Goal: Information Seeking & Learning: Learn about a topic

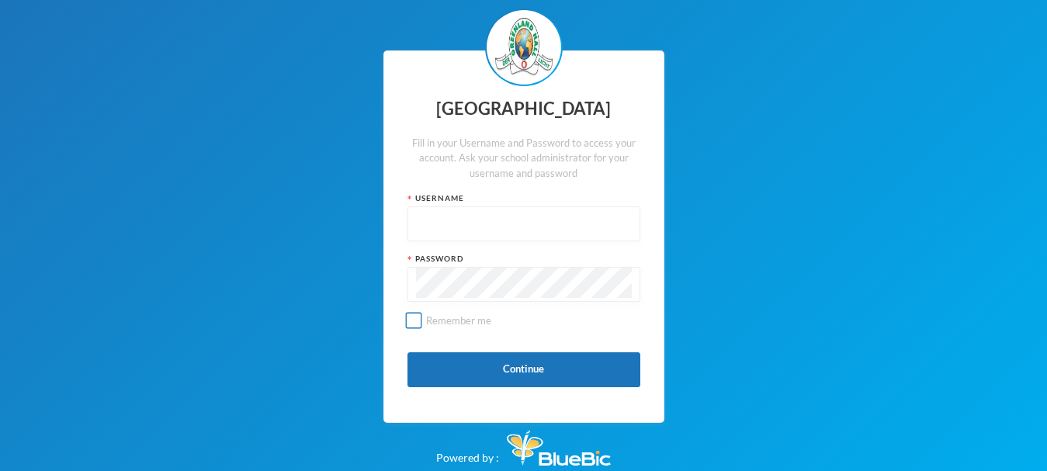
type input "glhc51"
click at [410, 318] on input "Remember me" at bounding box center [413, 321] width 16 height 16
checkbox input "true"
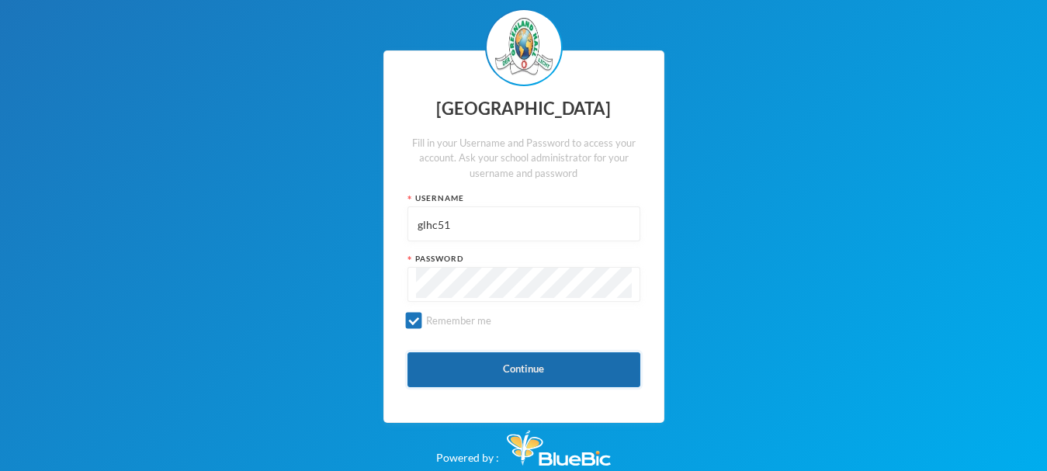
click at [488, 368] on button "Continue" at bounding box center [524, 369] width 233 height 35
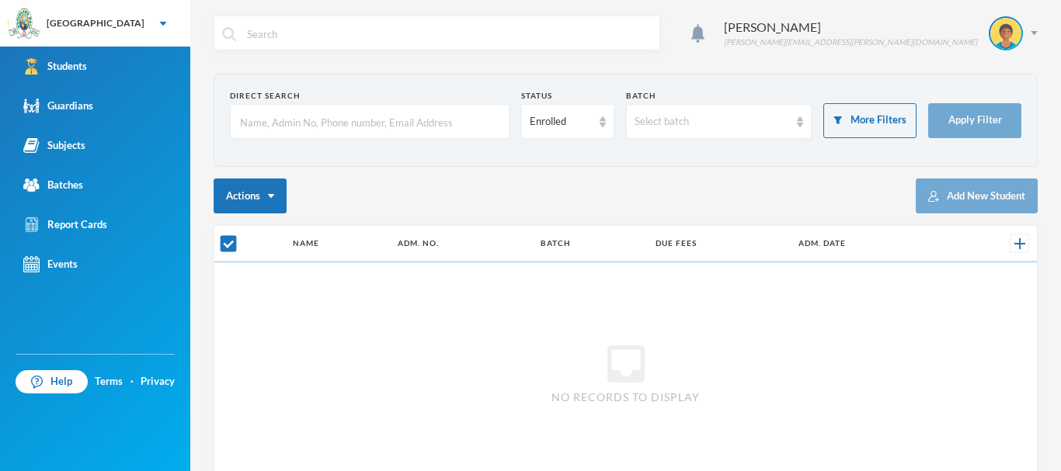
checkbox input "false"
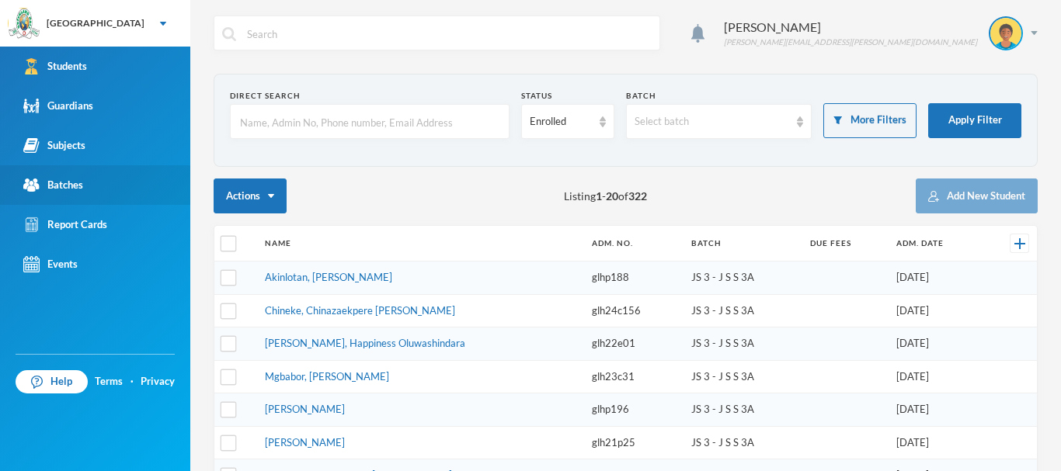
click at [89, 178] on link "Batches" at bounding box center [95, 185] width 190 height 40
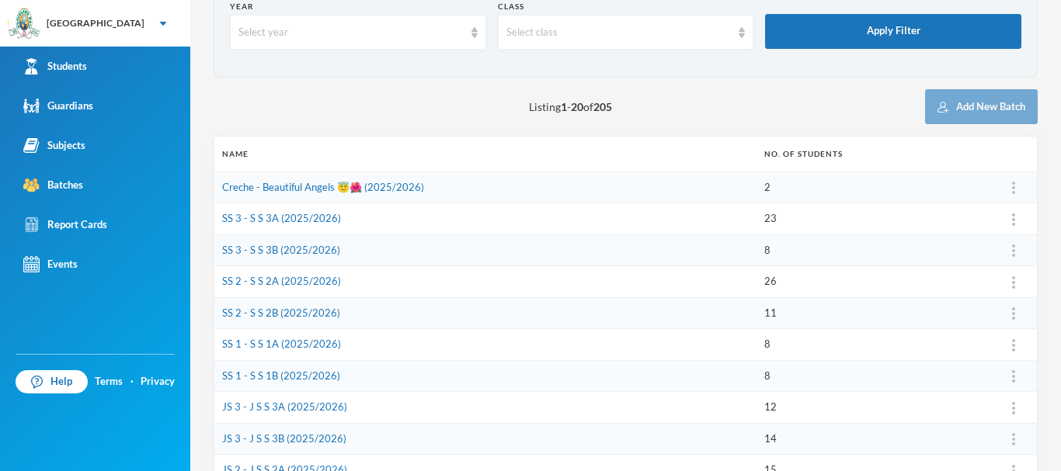
scroll to position [96, 0]
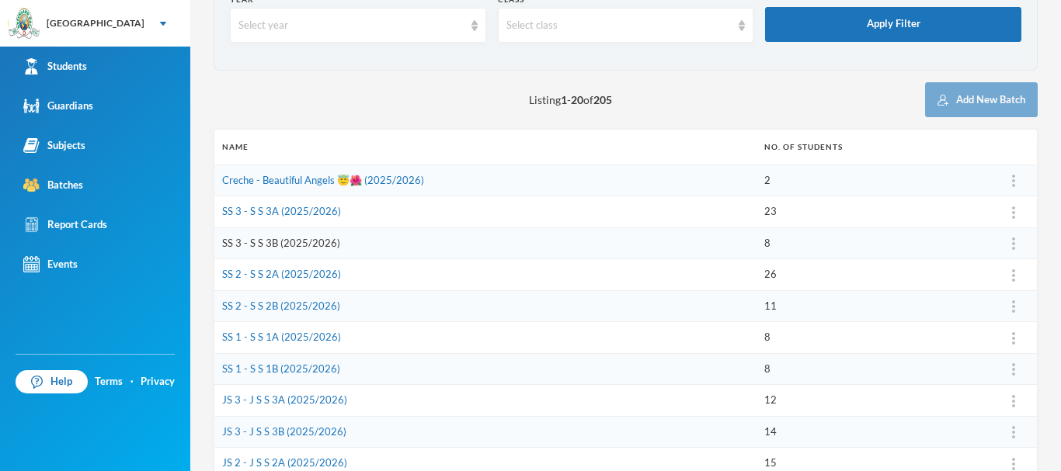
click at [262, 243] on link "SS 3 - S S 3B (2025/2026)" at bounding box center [281, 243] width 118 height 12
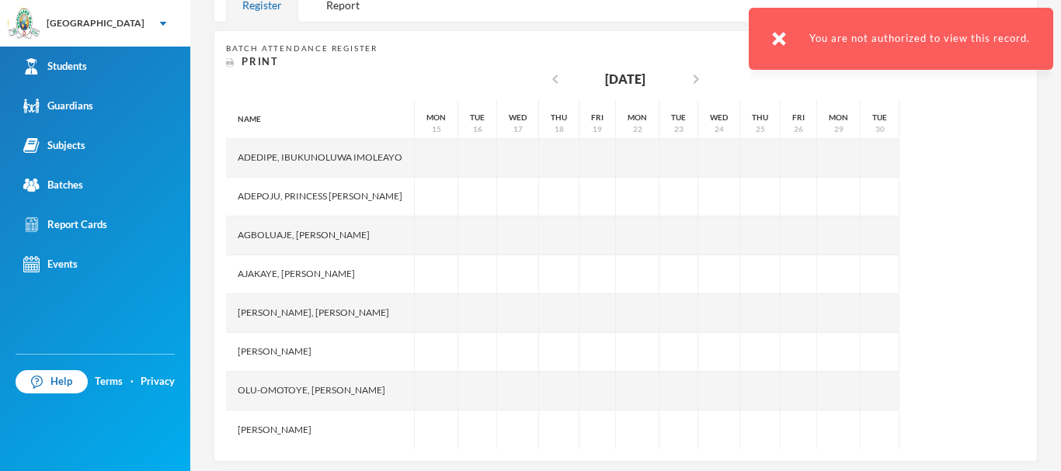
scroll to position [209, 0]
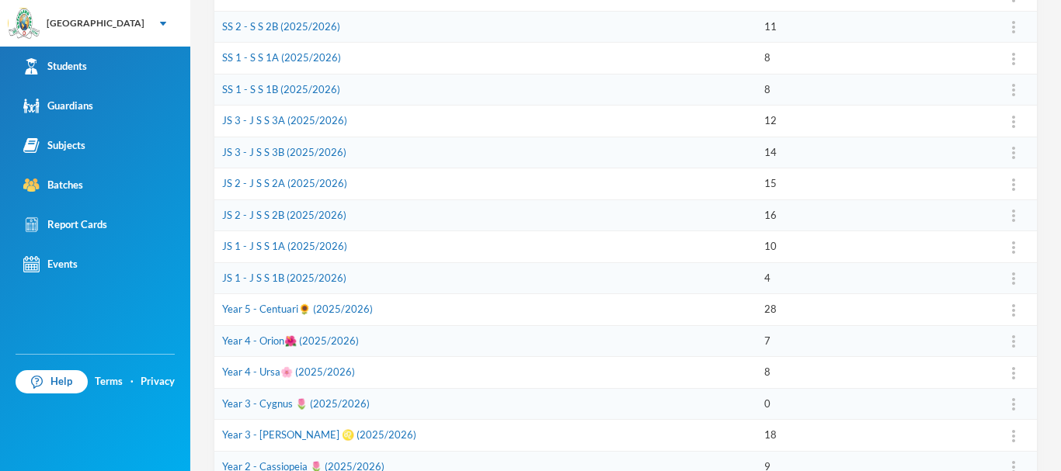
scroll to position [515, 0]
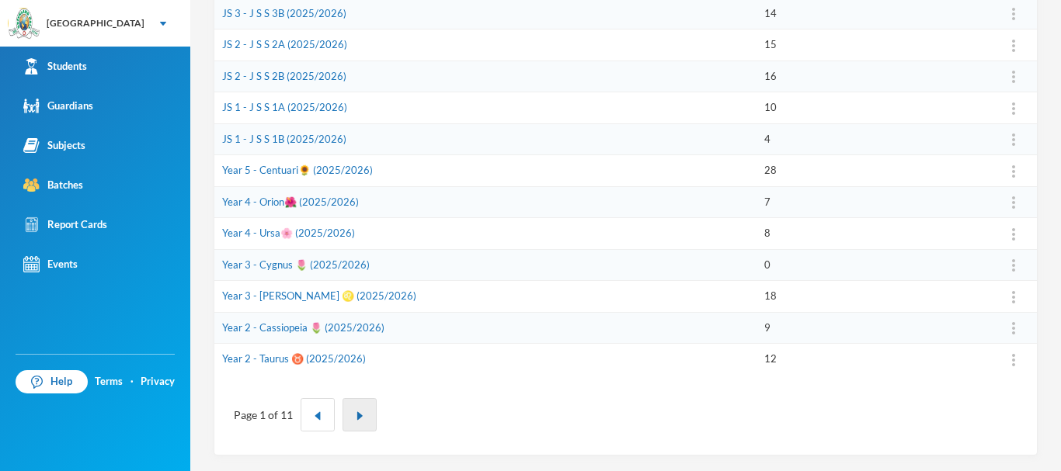
click at [358, 406] on button "button" at bounding box center [359, 414] width 34 height 33
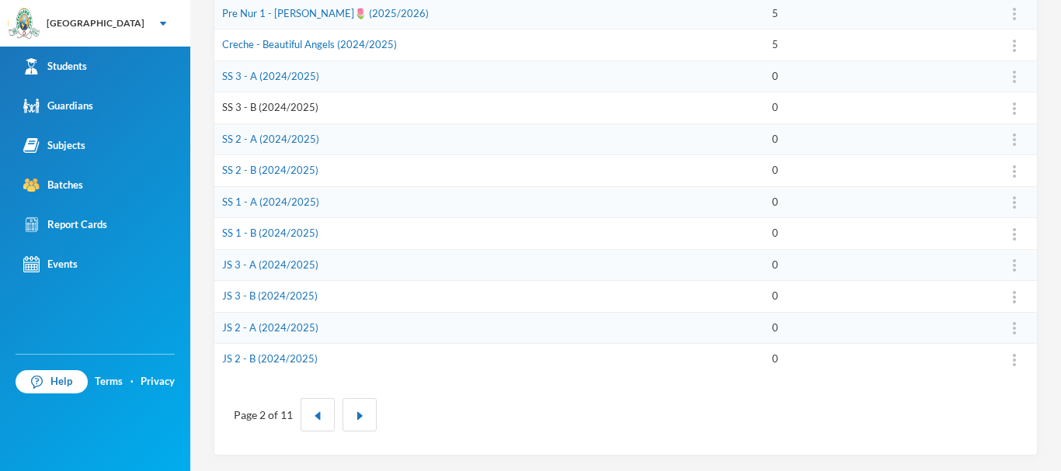
click at [259, 104] on link "SS 3 - B (2024/2025)" at bounding box center [270, 107] width 96 height 12
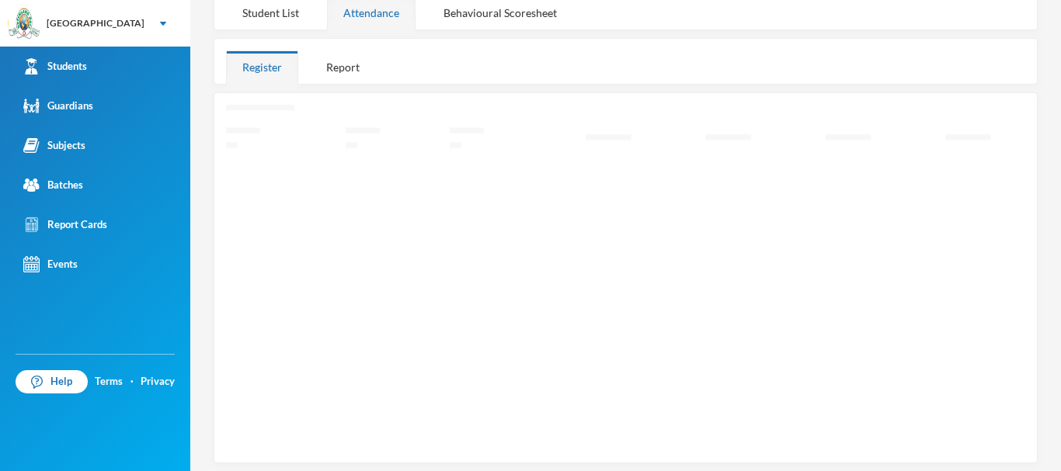
scroll to position [218, 0]
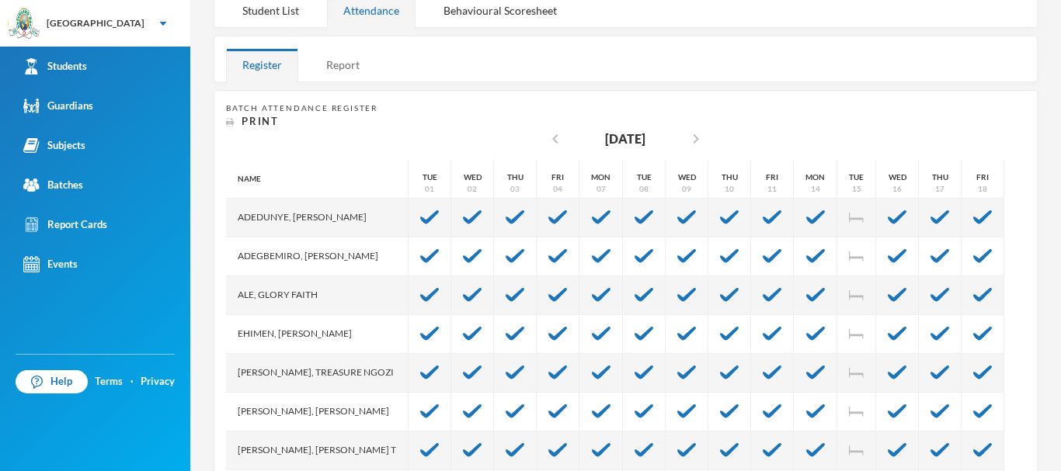
click at [345, 61] on div "Report" at bounding box center [343, 64] width 66 height 33
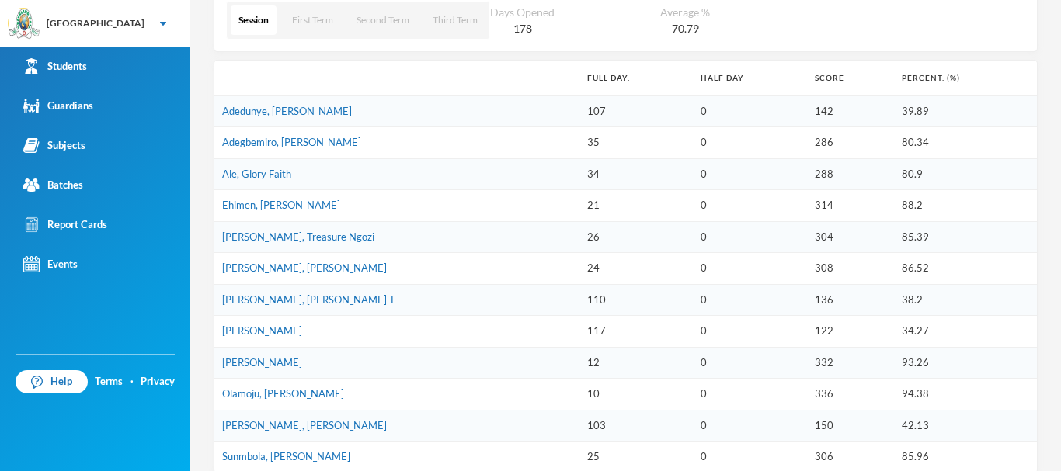
scroll to position [373, 0]
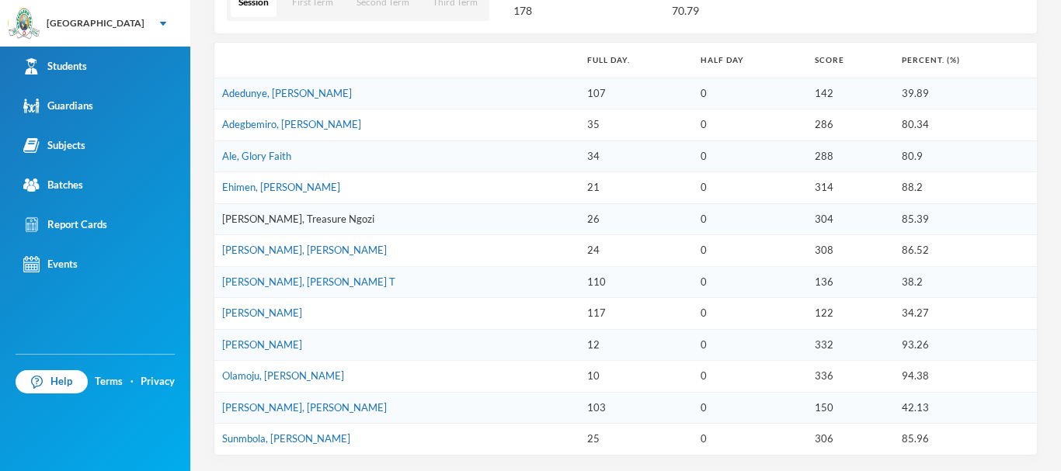
click at [239, 221] on link "[PERSON_NAME], Treasure Ngozi" at bounding box center [298, 219] width 152 height 12
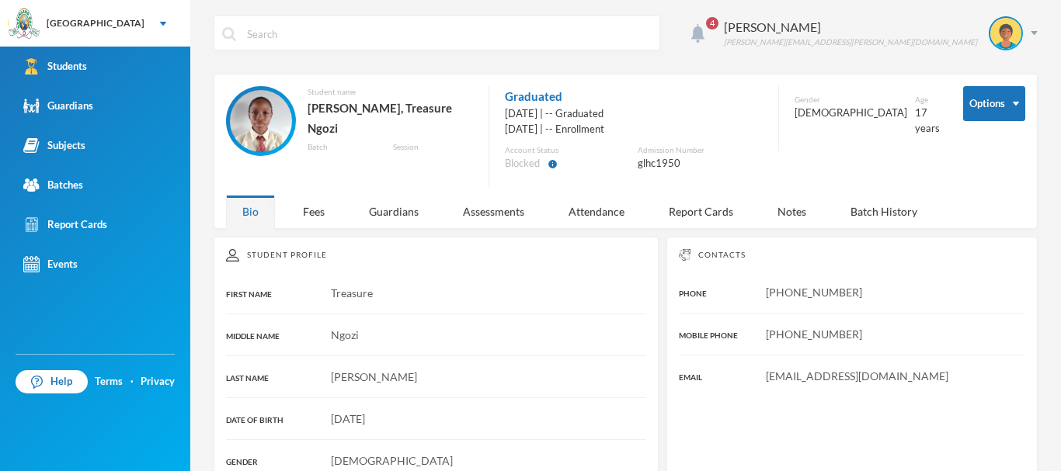
click at [704, 24] on img at bounding box center [697, 33] width 13 height 19
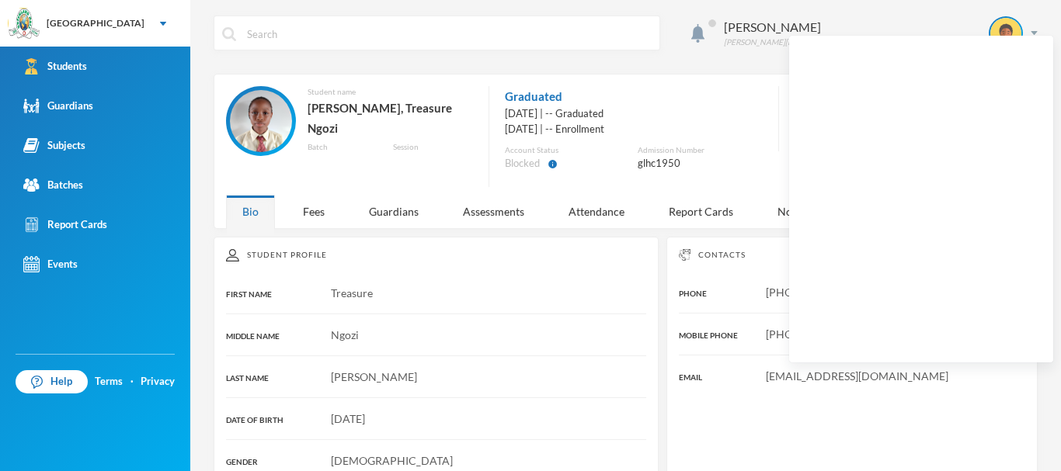
click at [963, 400] on div "Contacts PHONE [PHONE_NUMBER] MOBILE PHONE [PHONE_NUMBER] EMAIL [EMAIL_ADDRESS]…" at bounding box center [851, 386] width 371 height 299
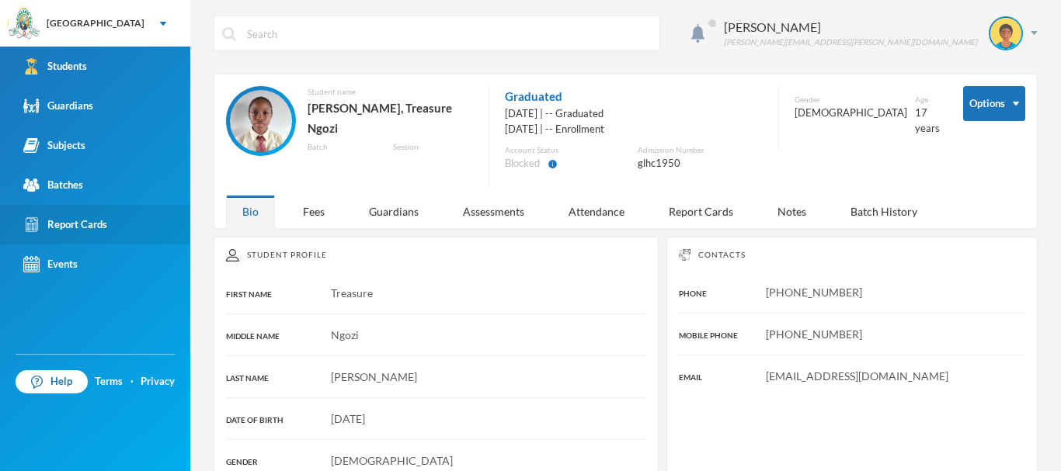
click at [75, 227] on div "Report Cards" at bounding box center [65, 225] width 84 height 16
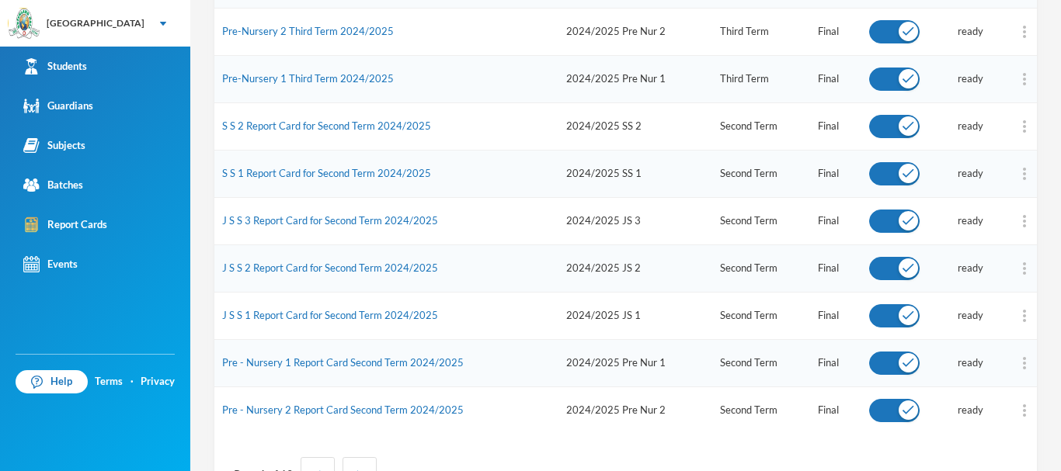
scroll to position [776, 0]
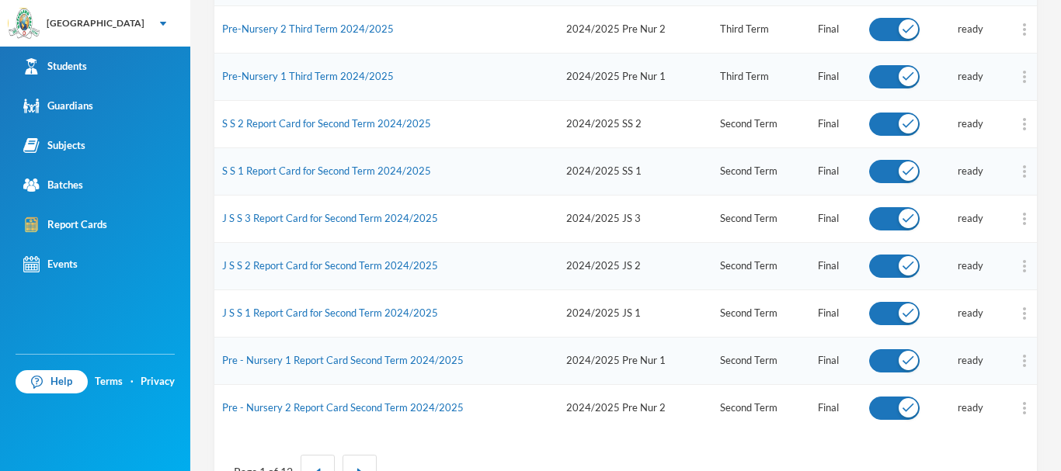
drag, startPoint x: 1044, startPoint y: 352, endPoint x: 1059, endPoint y: 318, distance: 37.9
click at [1059, 318] on div "Gabriel Olujimi [EMAIL_ADDRESS][PERSON_NAME][DOMAIN_NAME] Date Created Apply Fi…" at bounding box center [625, 235] width 870 height 471
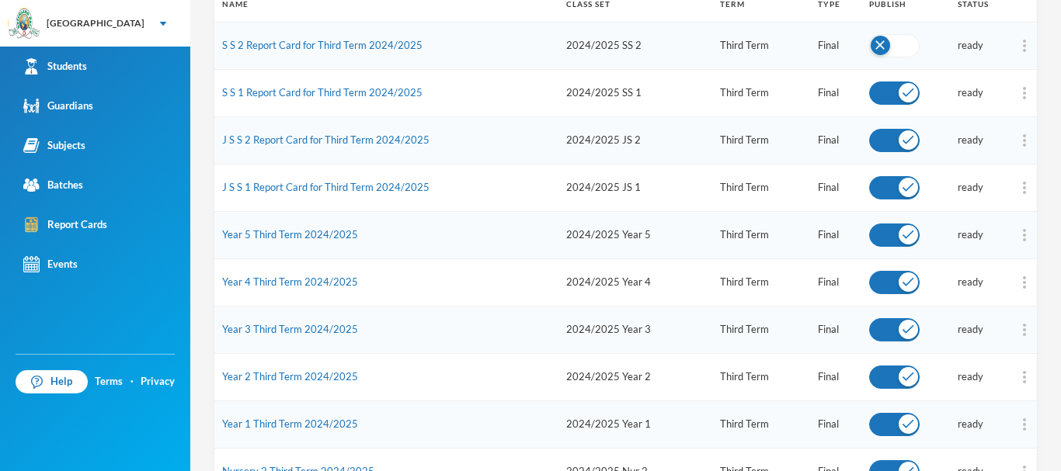
scroll to position [0, 0]
